Goal: Find specific page/section: Find specific page/section

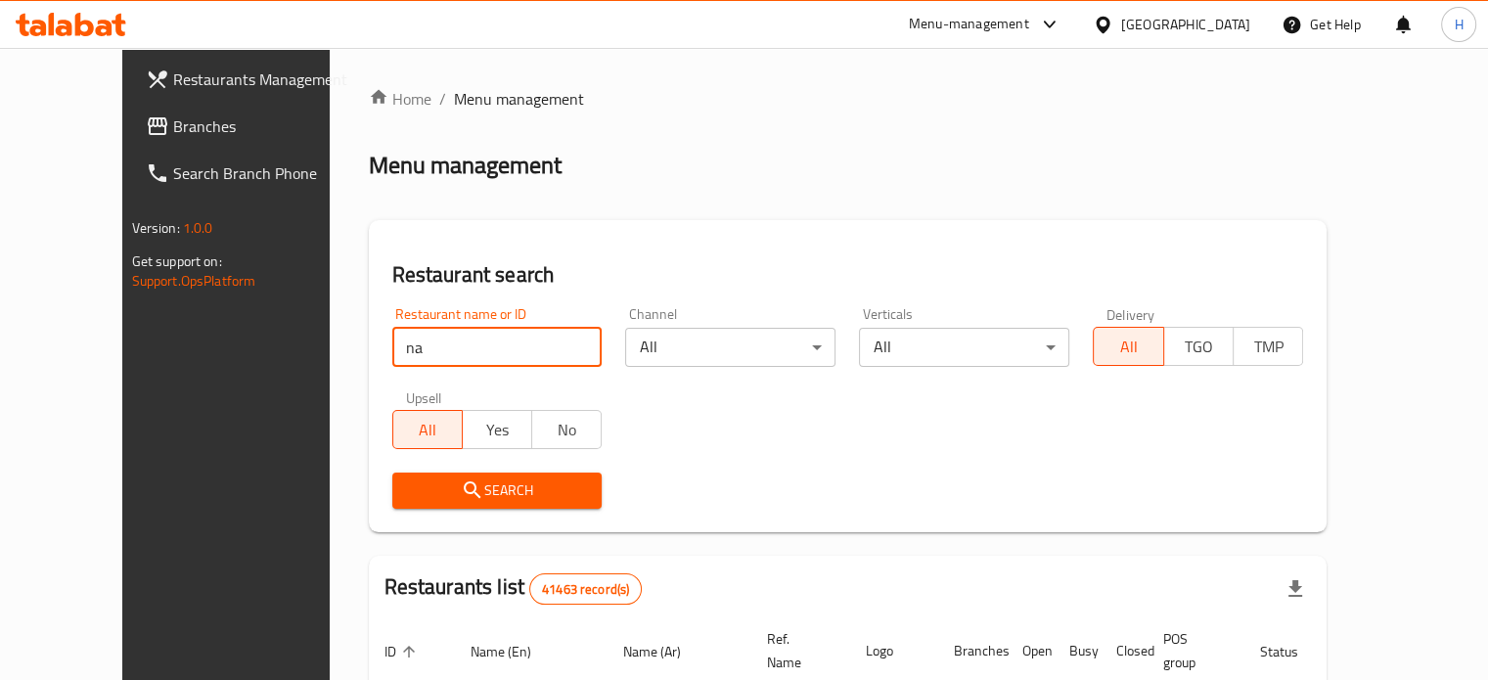
type input "[PERSON_NAME]'s Famous"
click at [435, 488] on span "Search" at bounding box center [497, 490] width 179 height 24
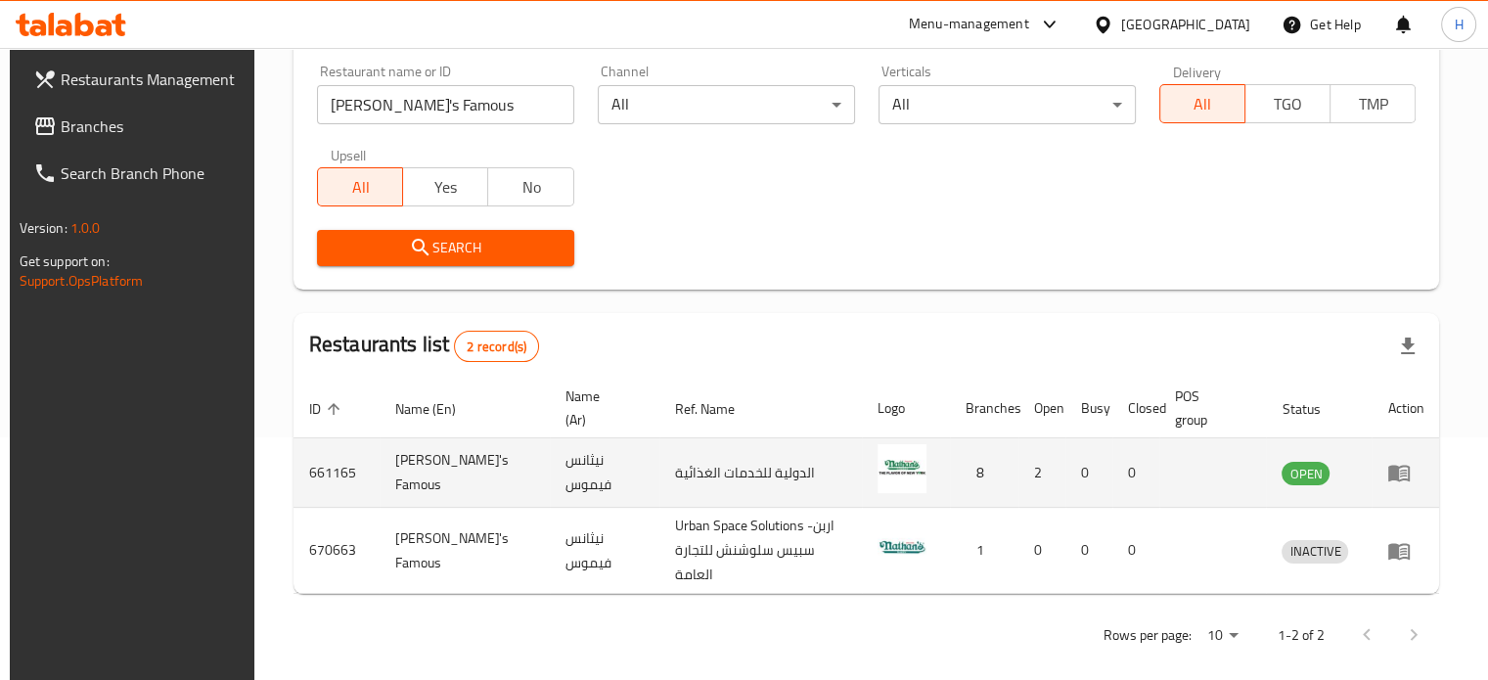
scroll to position [244, 0]
click at [1406, 475] on icon "enhanced table" at bounding box center [1399, 473] width 22 height 17
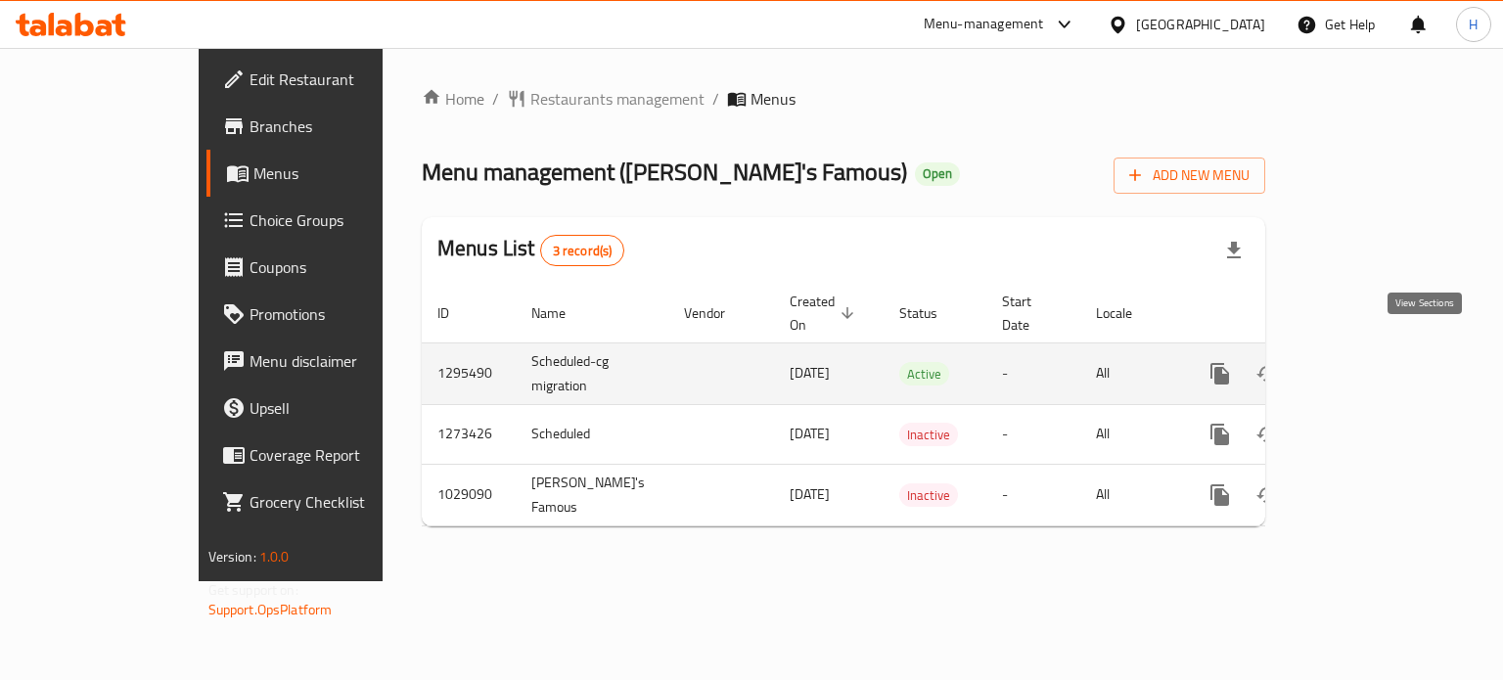
click at [1369, 365] on icon "enhanced table" at bounding box center [1361, 374] width 18 height 18
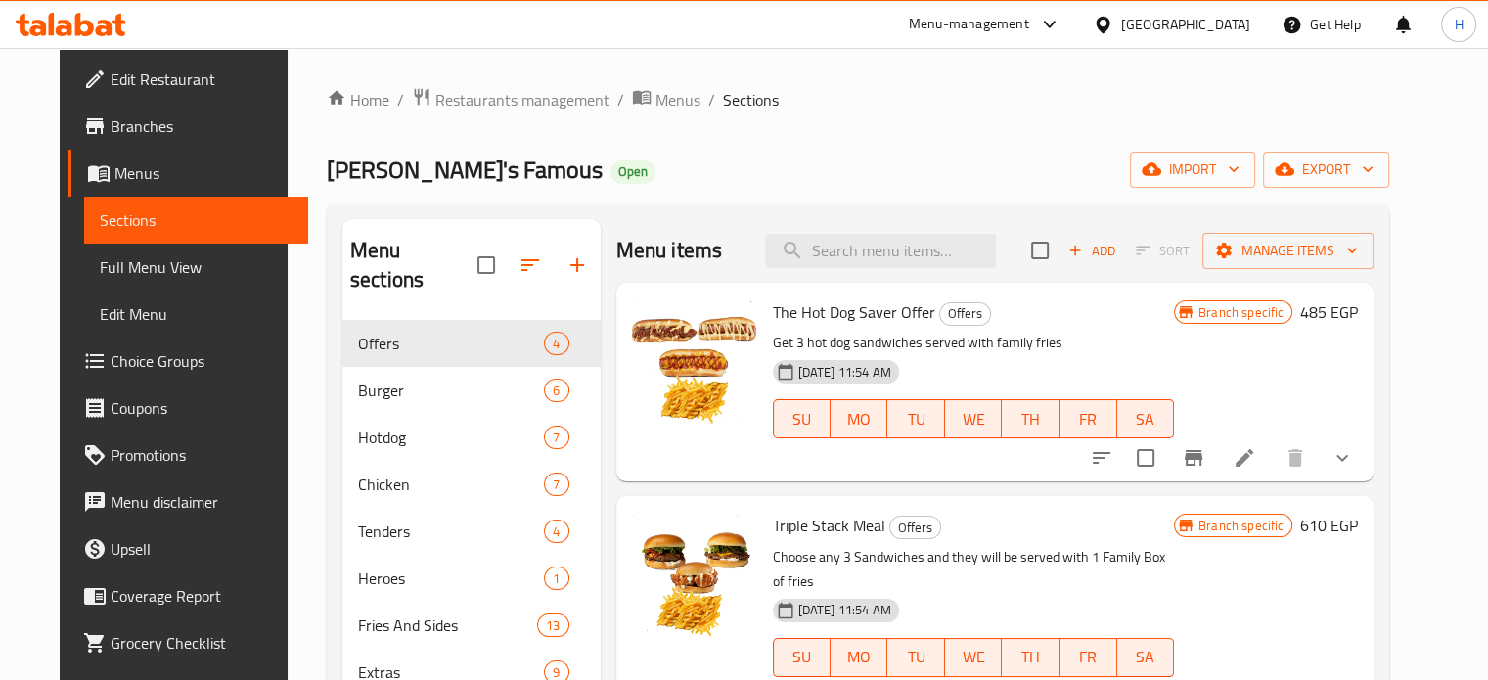
click at [80, 33] on icon at bounding box center [84, 24] width 19 height 23
